Goal: Transaction & Acquisition: Obtain resource

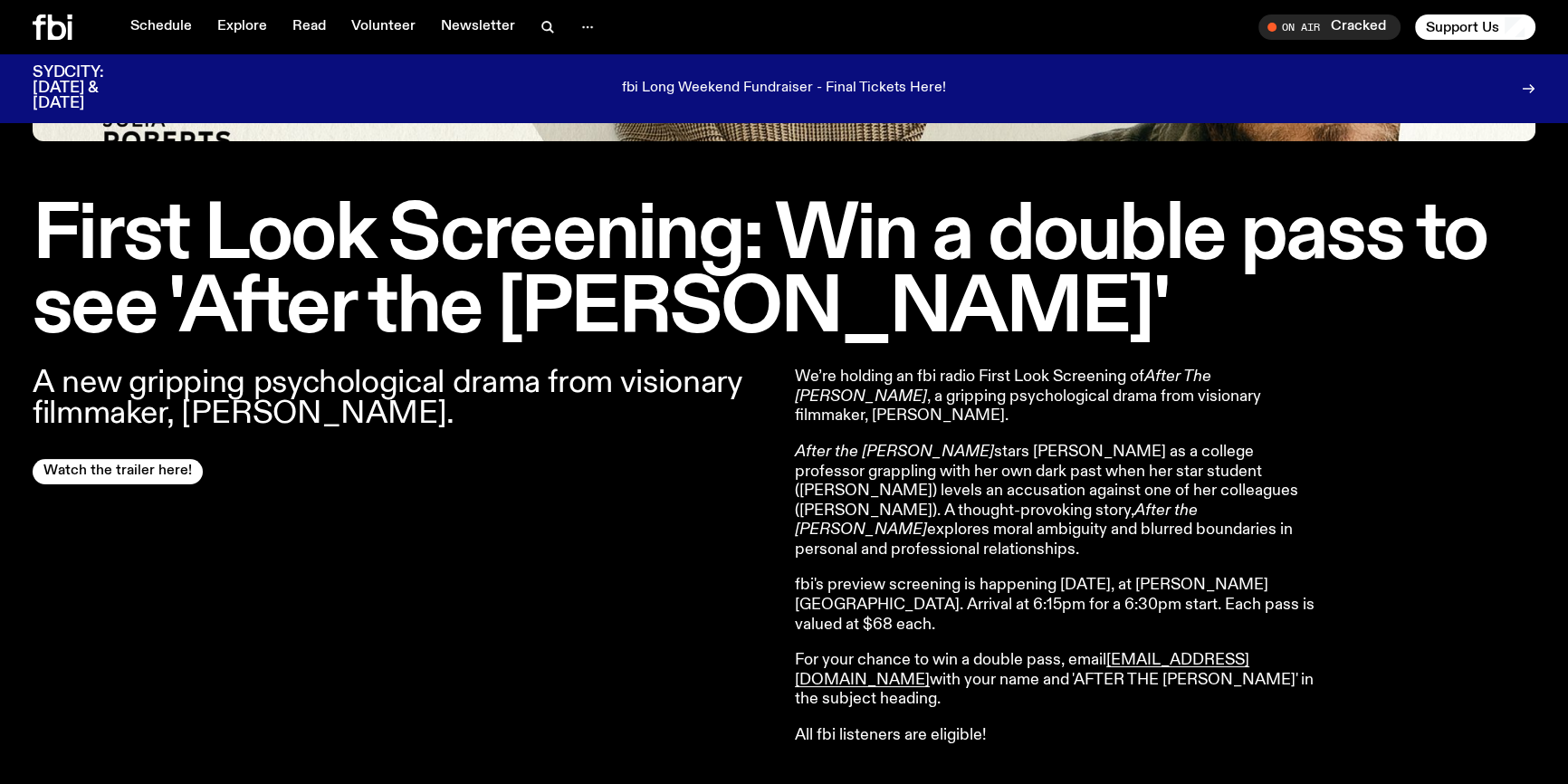
scroll to position [471, 0]
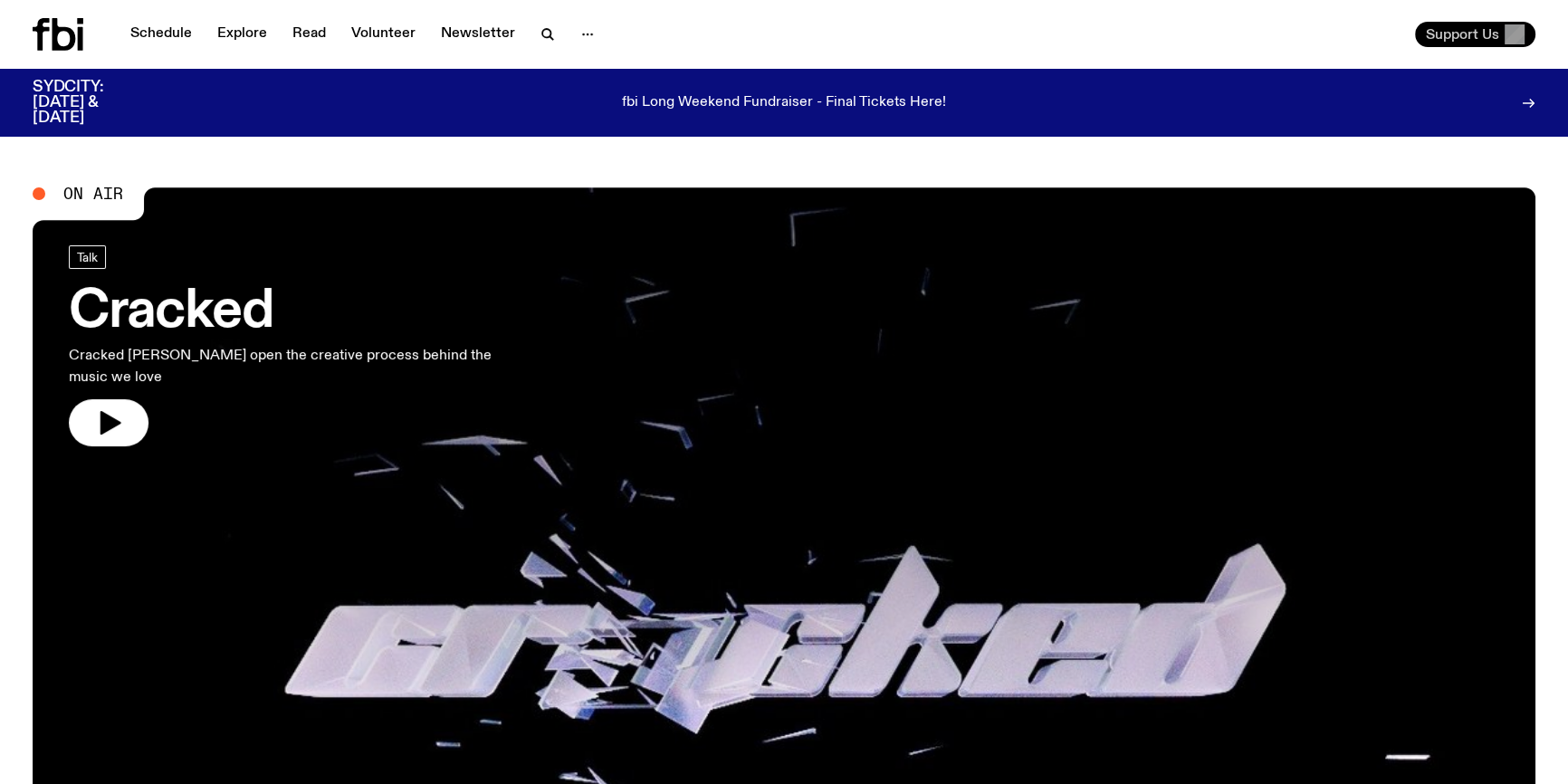
click at [1461, 32] on span "Support Us" at bounding box center [1462, 34] width 73 height 17
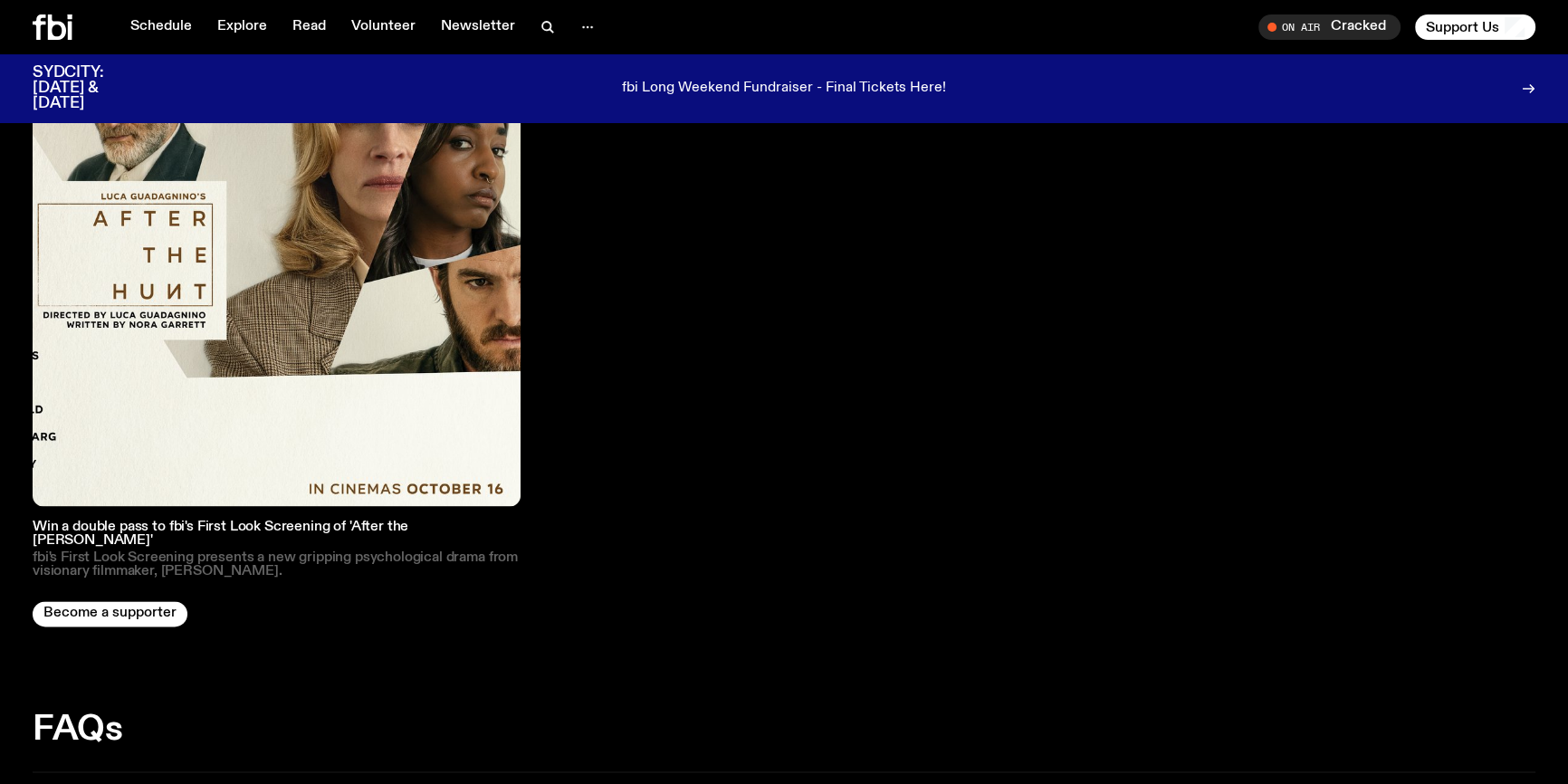
scroll to position [2870, 0]
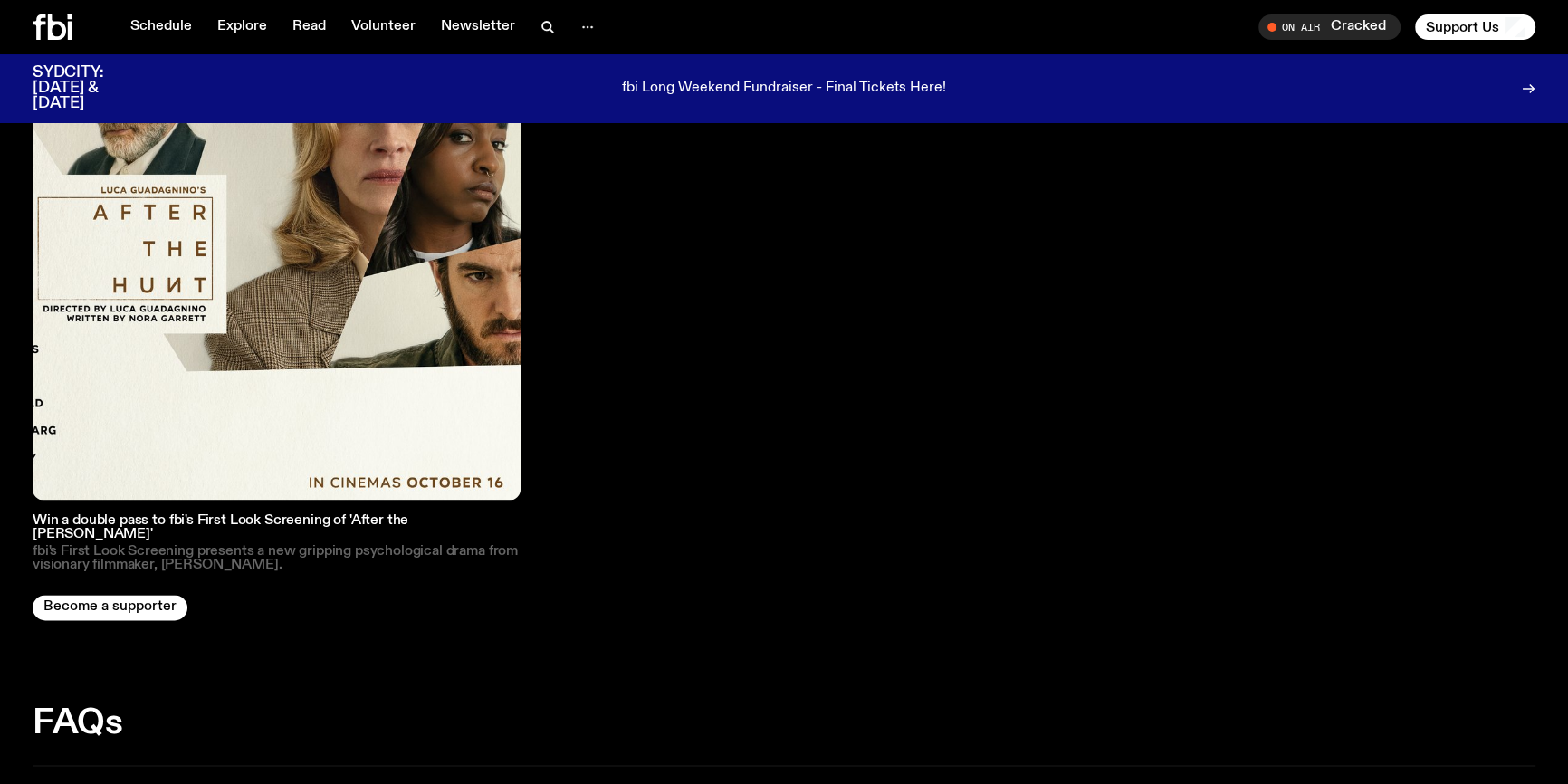
click at [209, 326] on img at bounding box center [276, 256] width 488 height 488
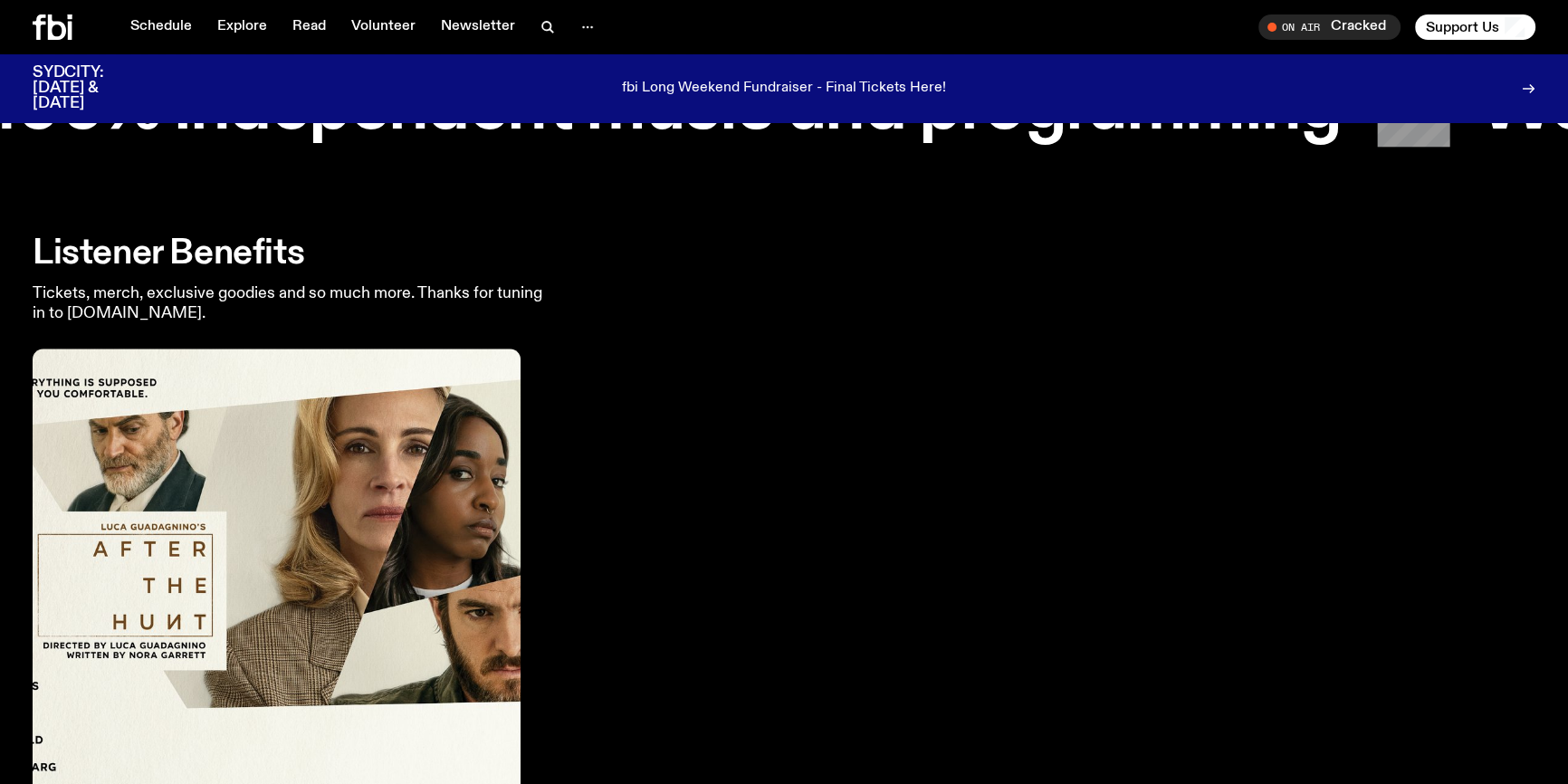
scroll to position [2526, 0]
